Goal: Submit feedback/report problem

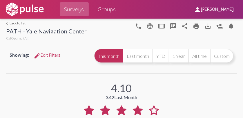
scroll to position [464, 0]
